Goal: Check status

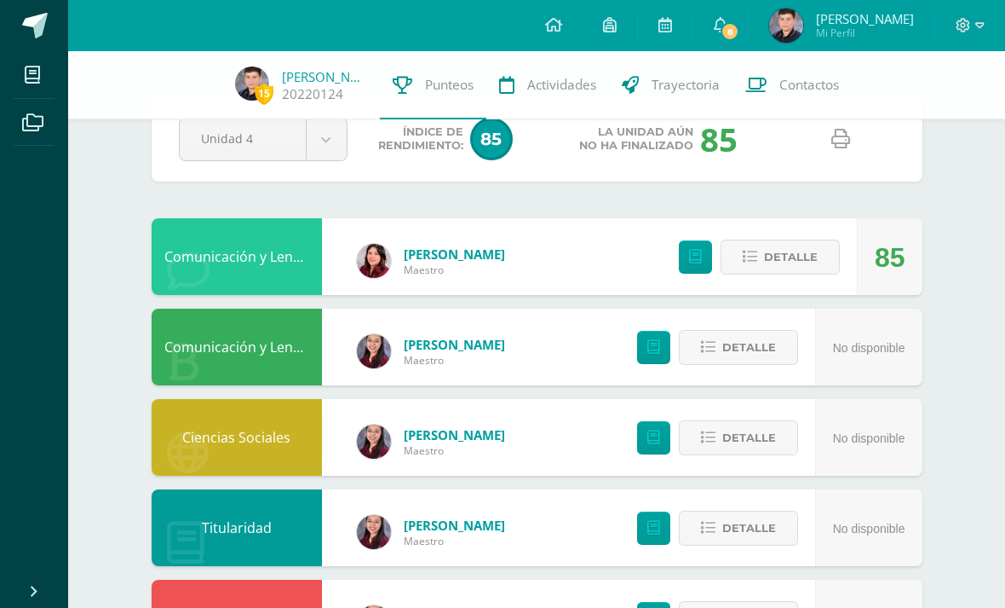
click at [319, 138] on body "Mis cursos Archivos Cerrar panel Ciencias Naturales y Tecnología Sexto Primaria…" at bounding box center [502, 591] width 1005 height 1282
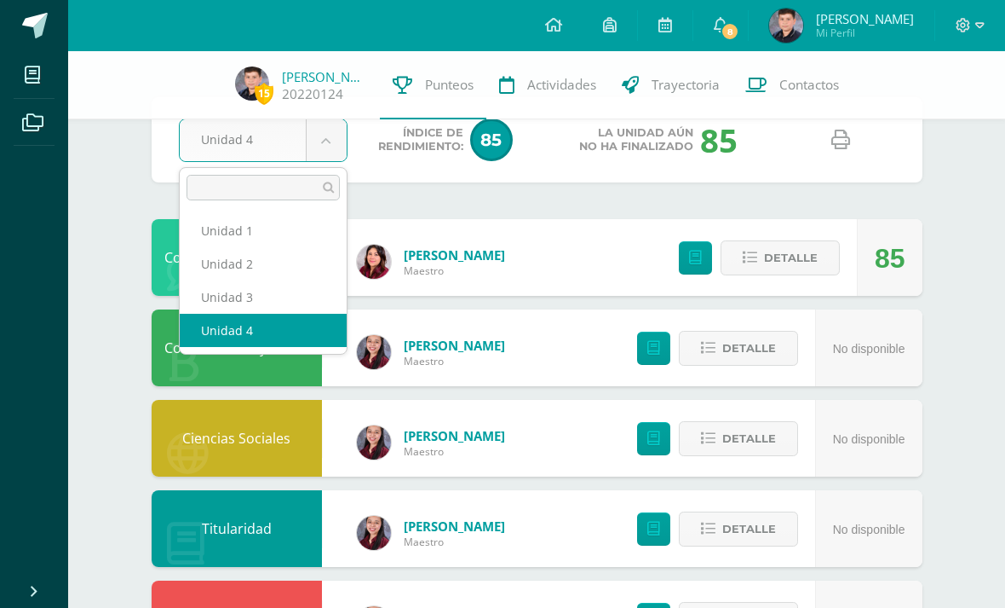
scroll to position [50, 0]
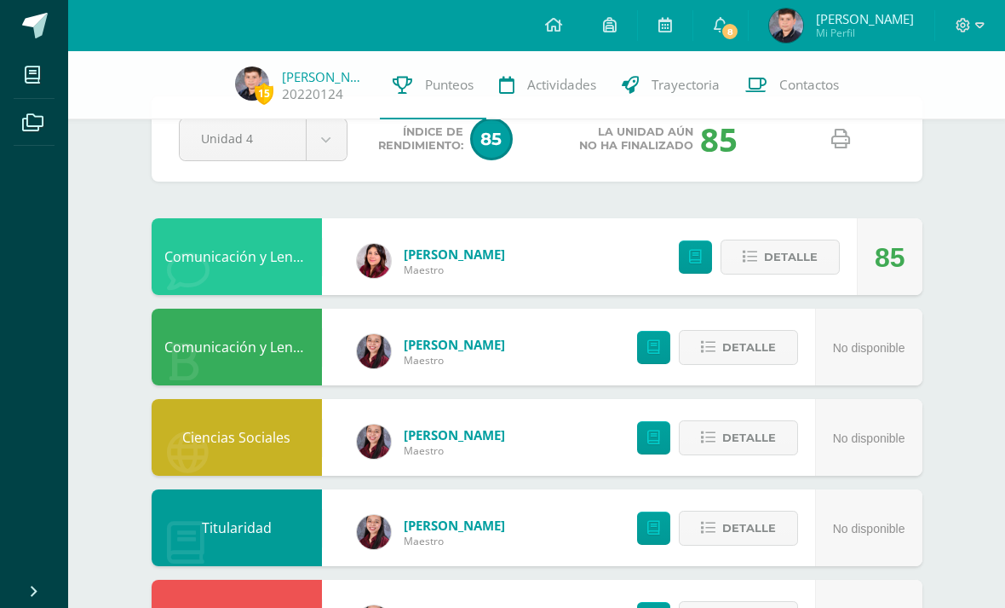
click at [314, 140] on body "Mis cursos Archivos Cerrar panel Ciencias Naturales y Tecnología Sexto Primaria…" at bounding box center [502, 591] width 1005 height 1282
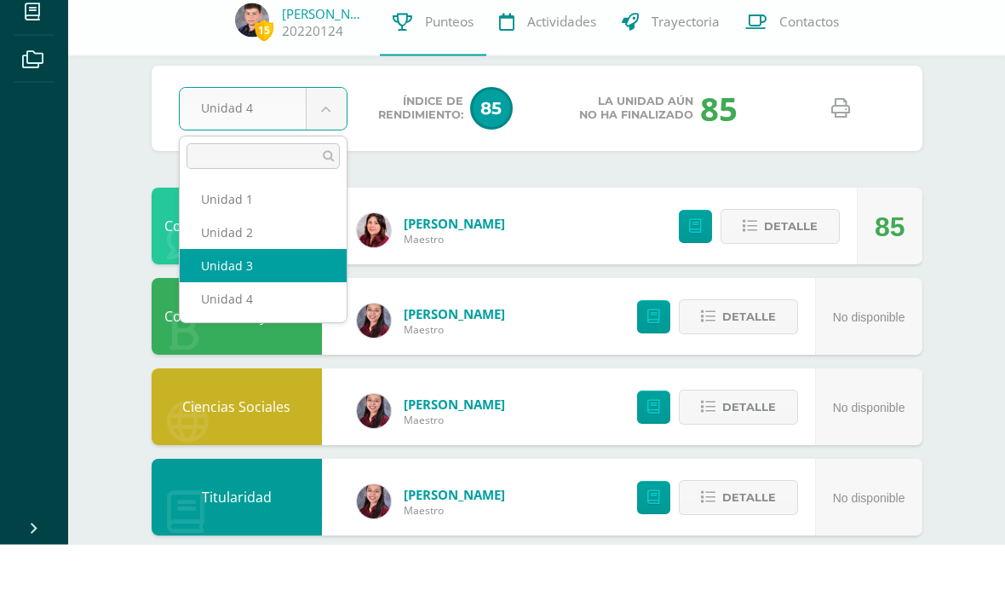
select select "Unidad 3"
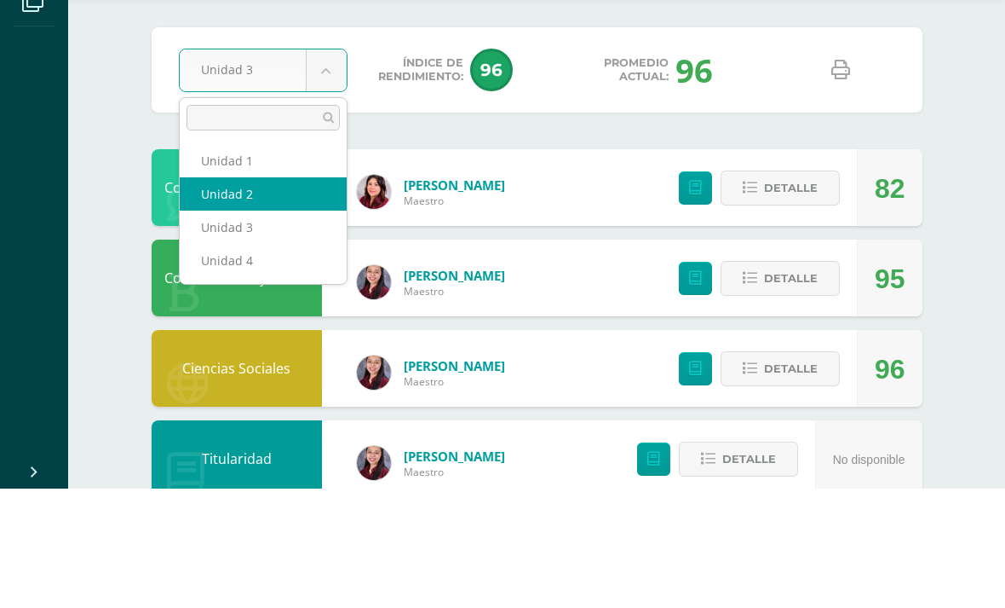
select select "Unidad 2"
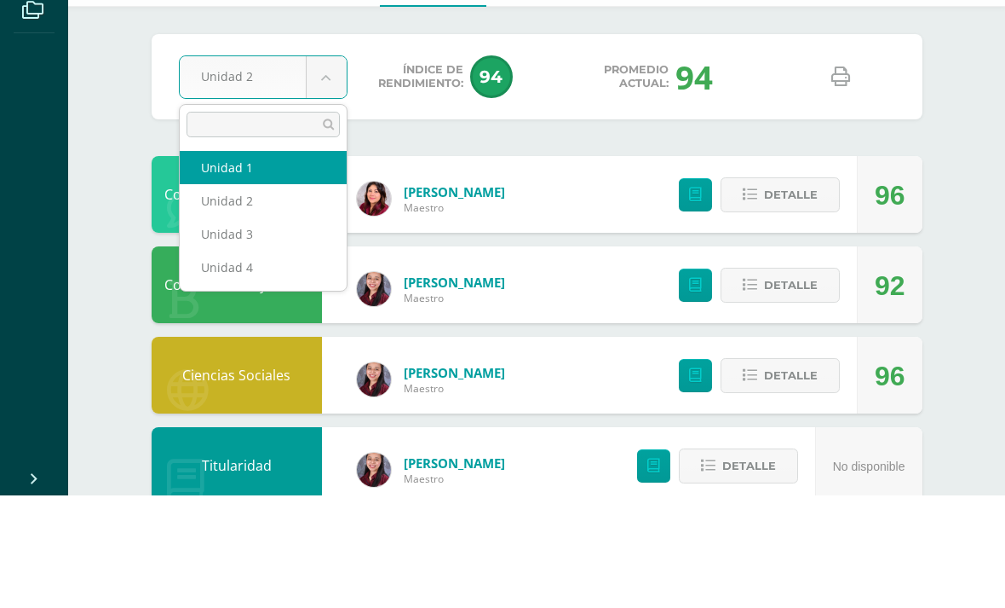
select select "Unidad 1"
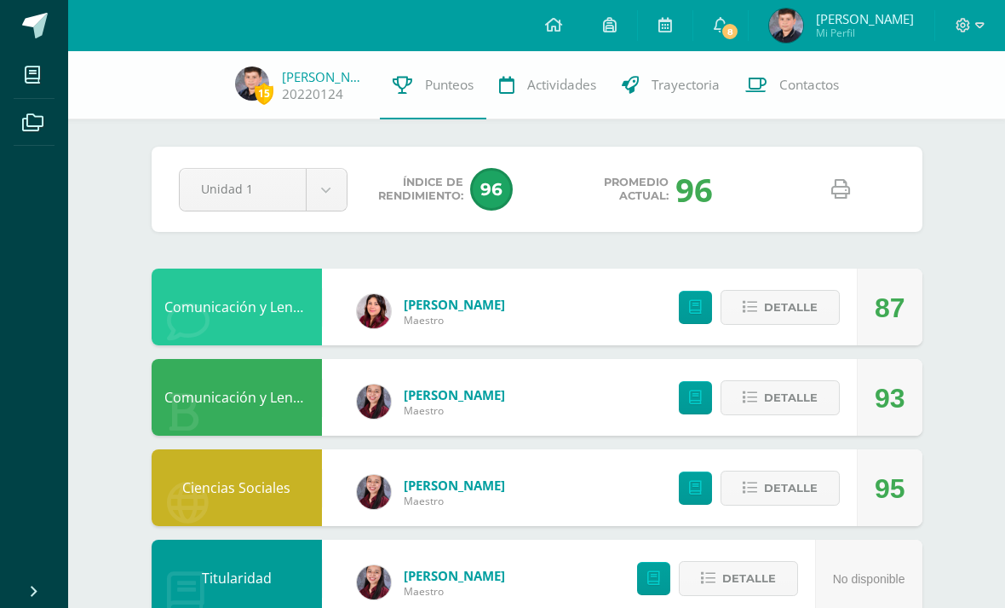
click at [304, 222] on div "Pendiente Unidad 1 Unidad 1 Unidad 2 Unidad 3 Unidad 4 Índice de Rendimiento: 9…" at bounding box center [537, 189] width 771 height 85
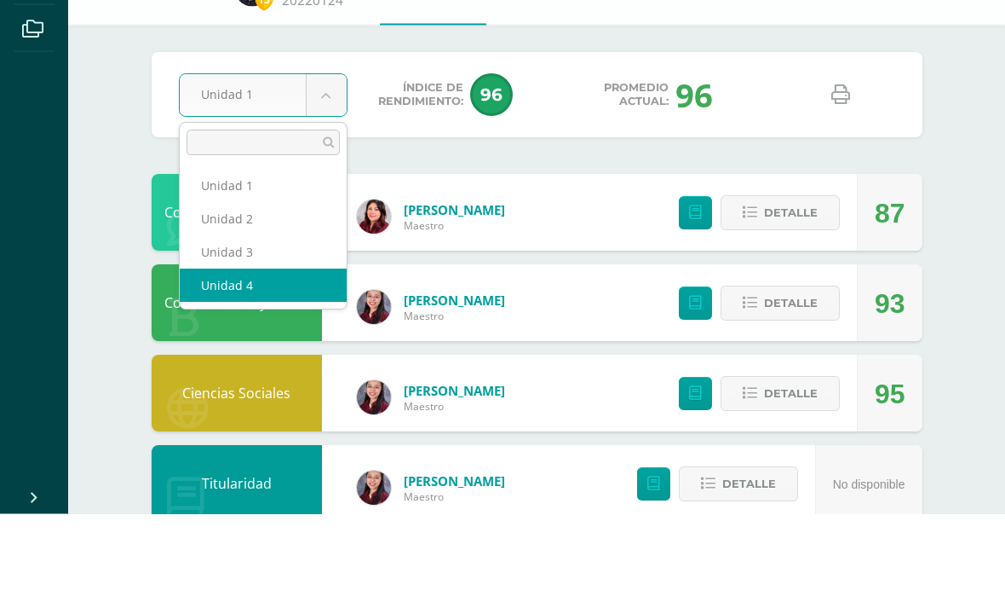
select select "Unidad 4"
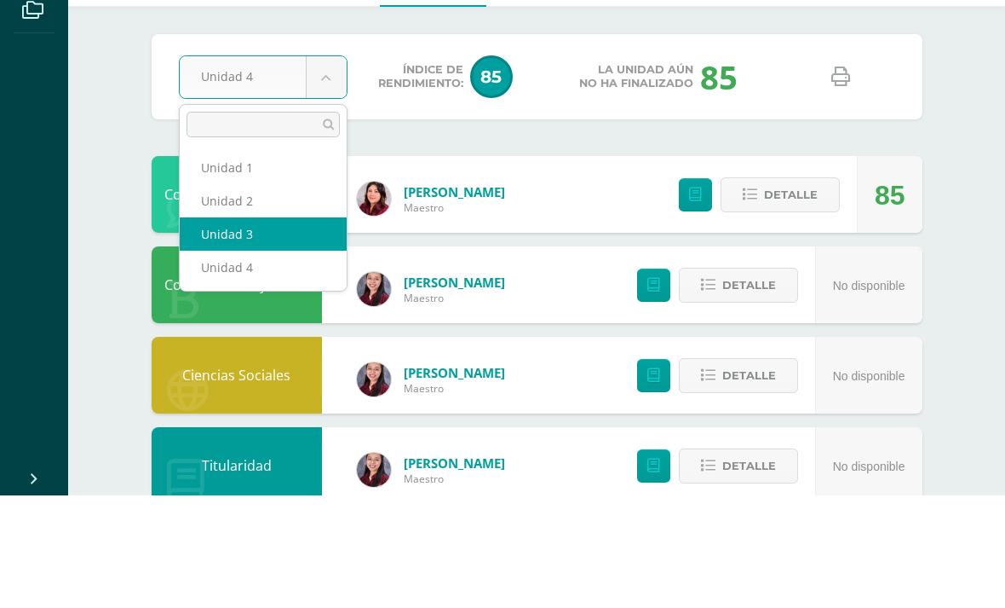
select select "Unidad 3"
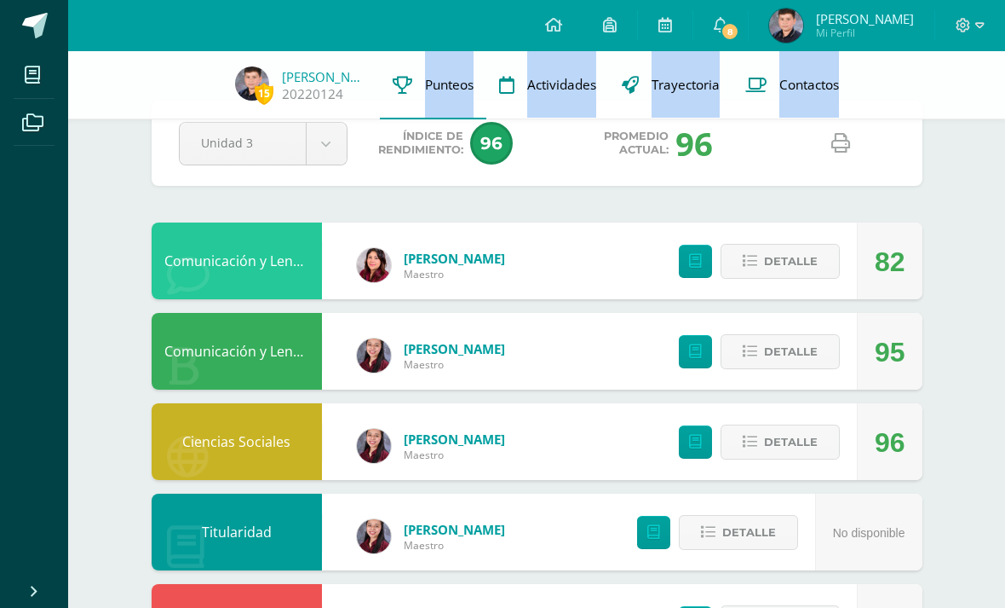
scroll to position [47, 0]
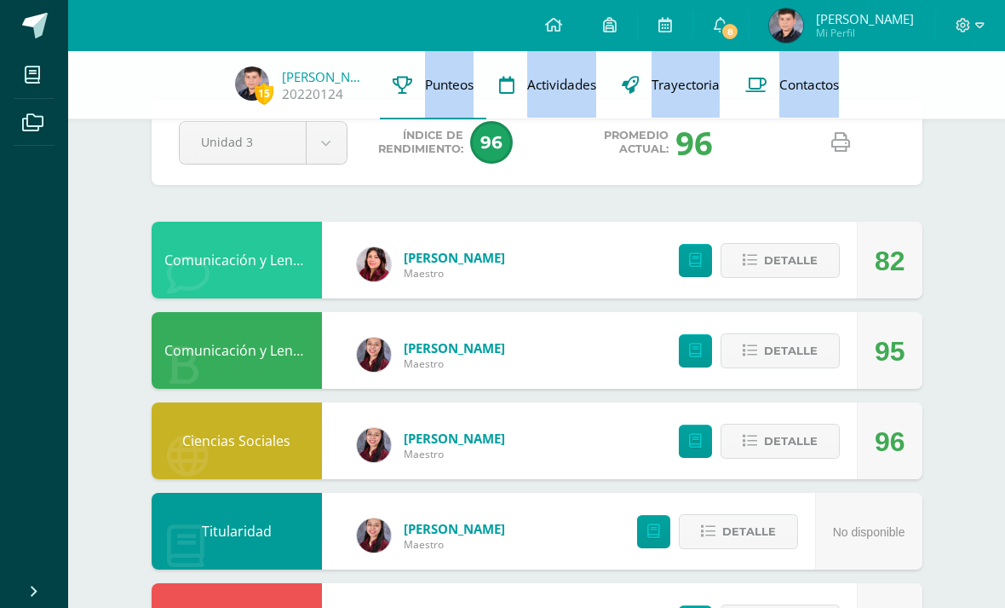
click at [158, 296] on div "Comunicación y Lenguaje,Idioma Extranjero,Inglés" at bounding box center [237, 260] width 170 height 77
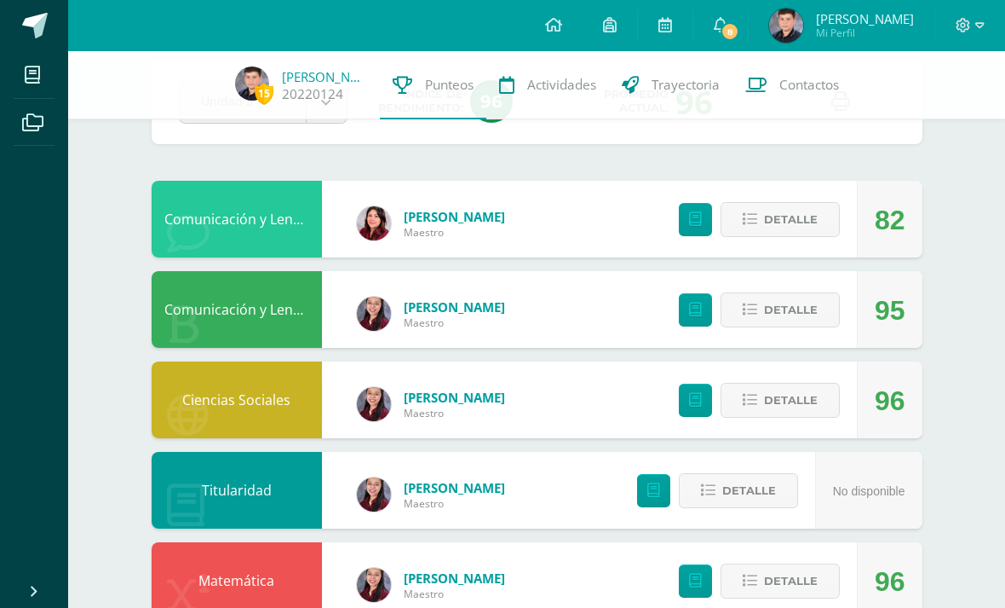
scroll to position [0, 0]
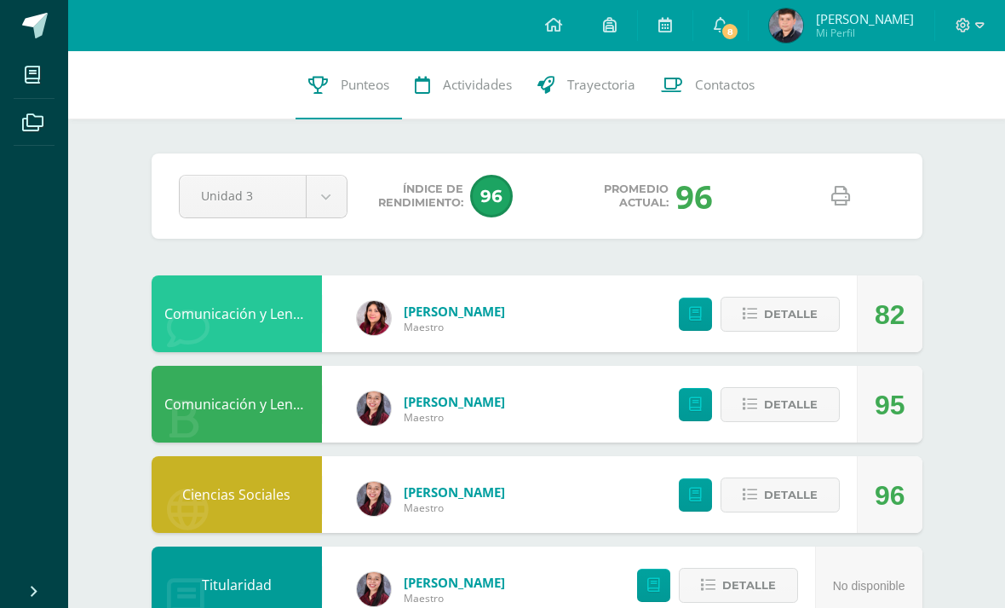
click at [798, 313] on span "Detalle" at bounding box center [791, 314] width 54 height 32
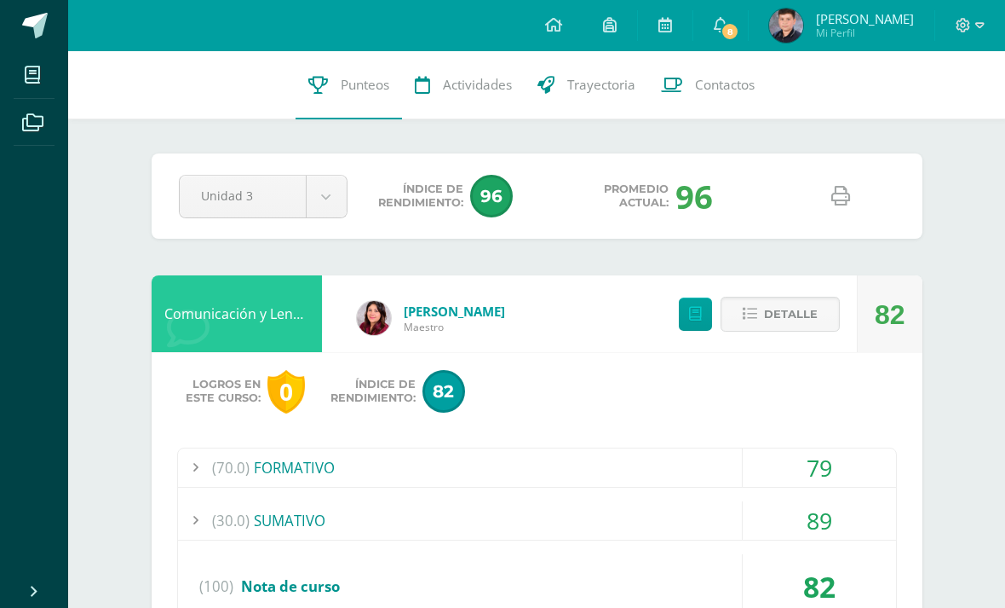
click at [777, 312] on span "Detalle" at bounding box center [791, 314] width 54 height 32
